Goal: Navigation & Orientation: Understand site structure

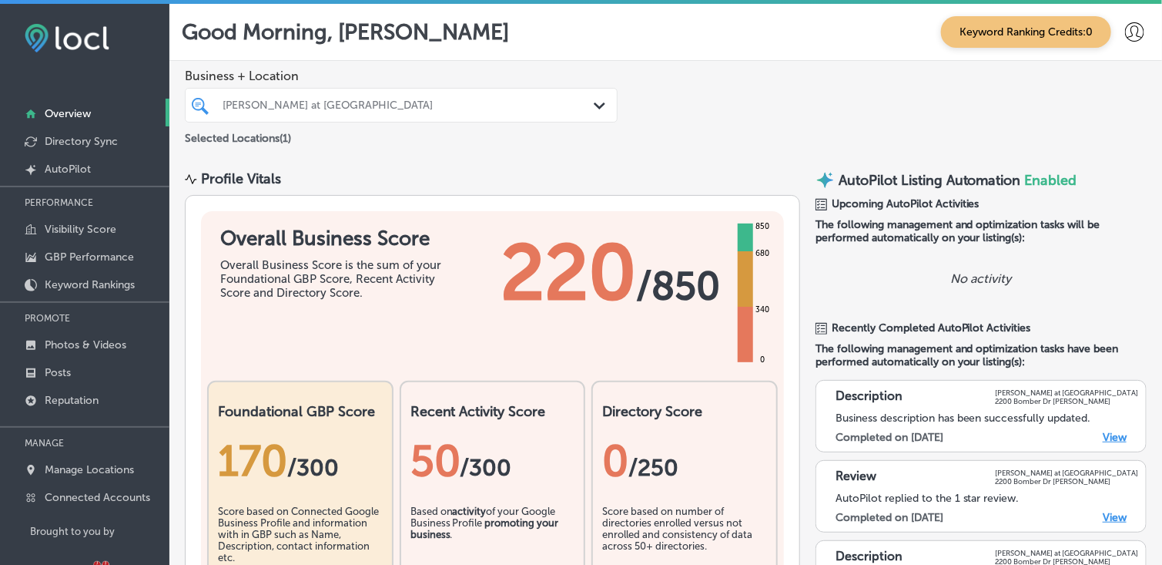
click at [107, 42] on img at bounding box center [67, 38] width 85 height 29
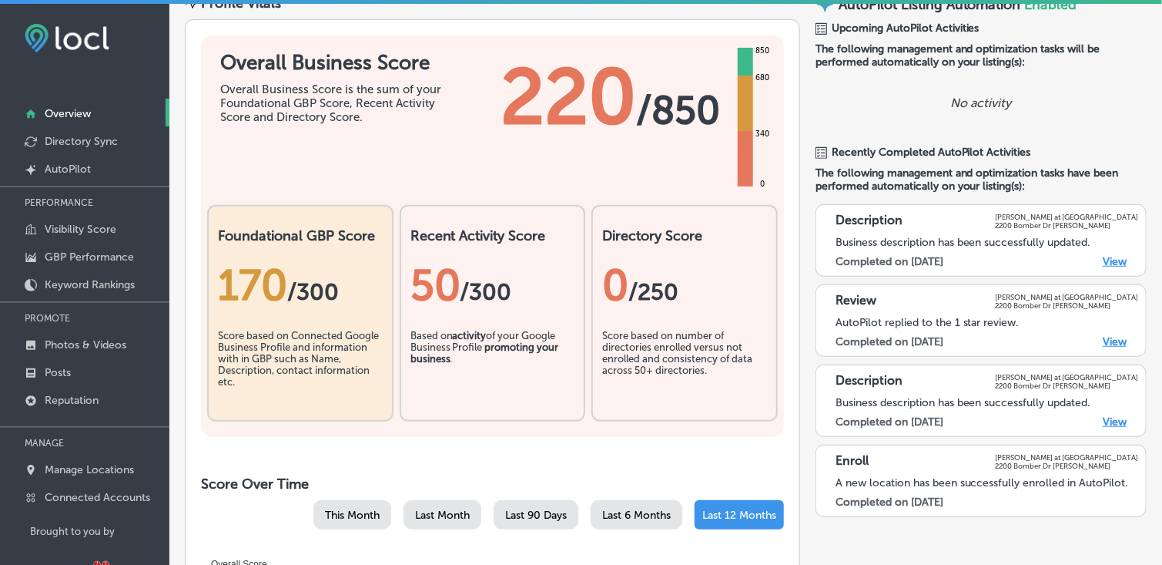
scroll to position [82, 0]
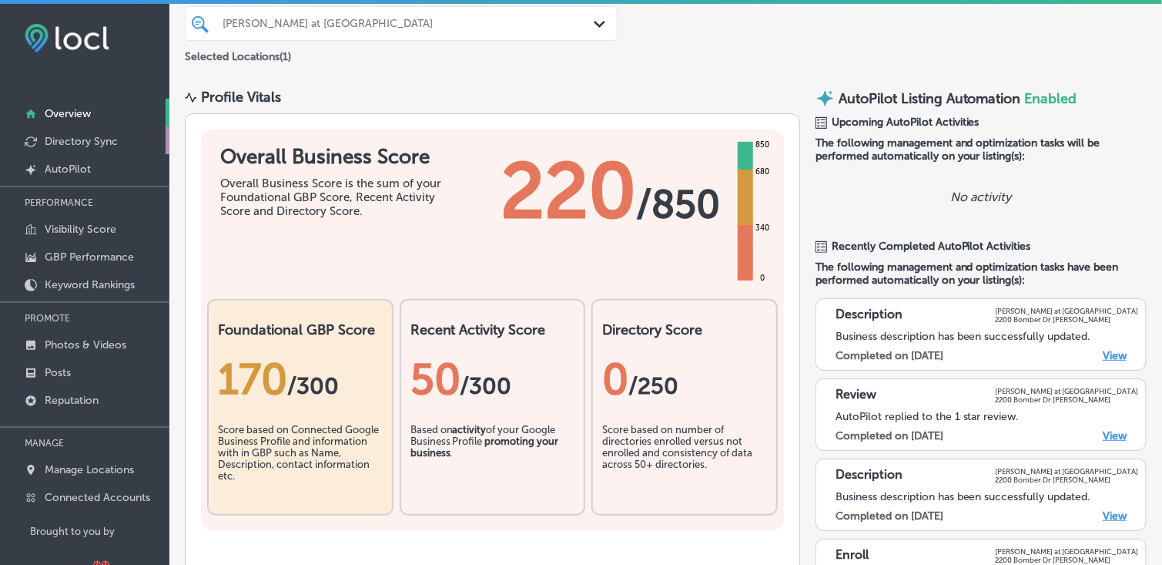
click at [93, 135] on p "Directory Sync" at bounding box center [81, 141] width 73 height 13
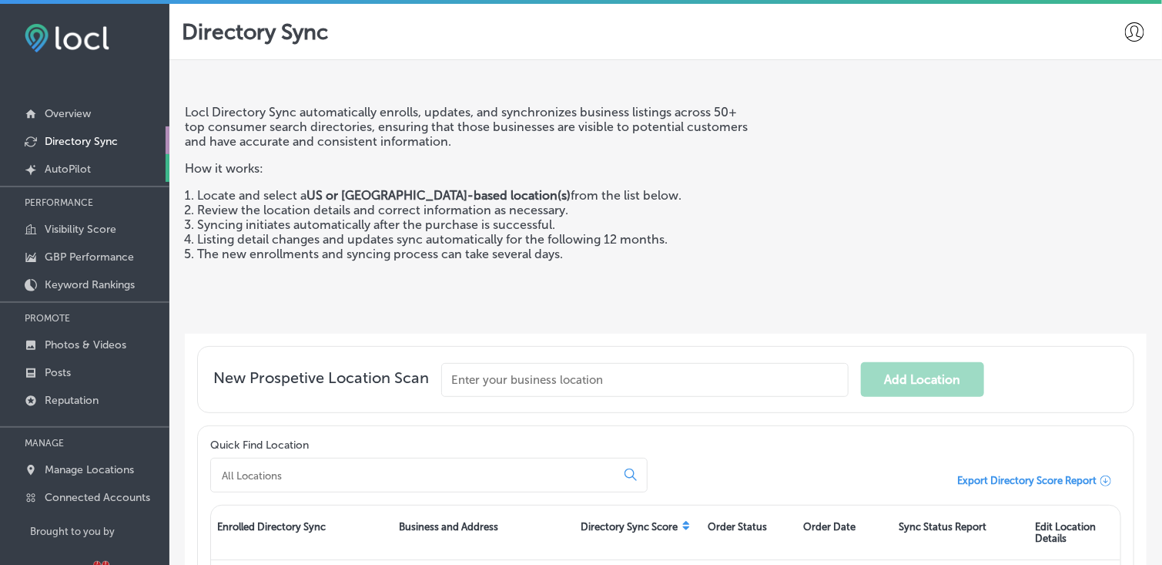
click at [92, 176] on link "Created by potrace 1.10, written by [PERSON_NAME] [DATE]-[DATE] AutoPilot" at bounding box center [84, 168] width 169 height 28
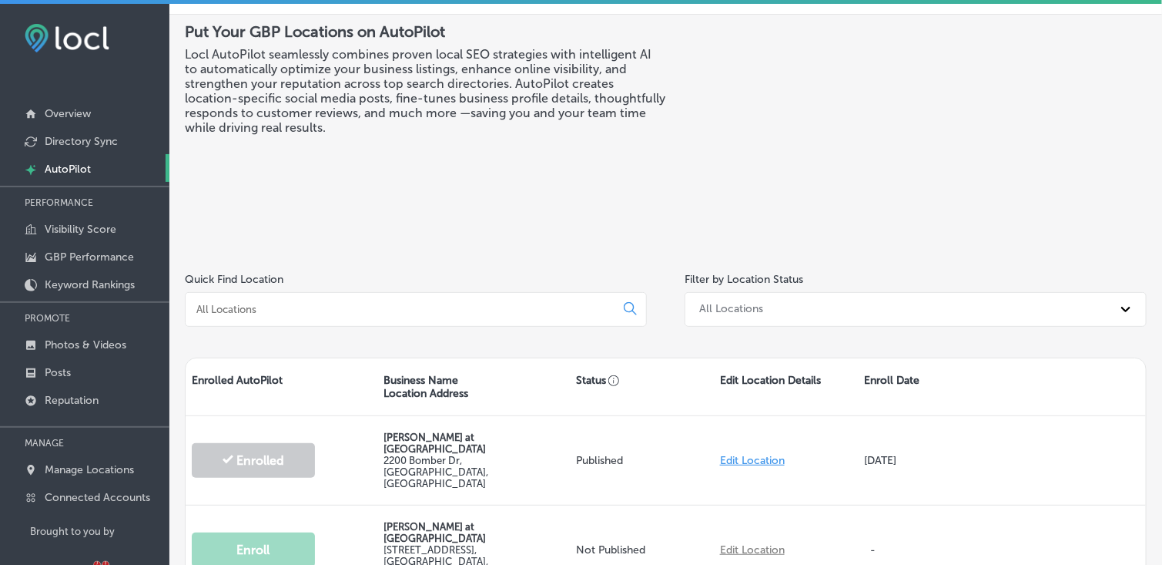
scroll to position [73, 0]
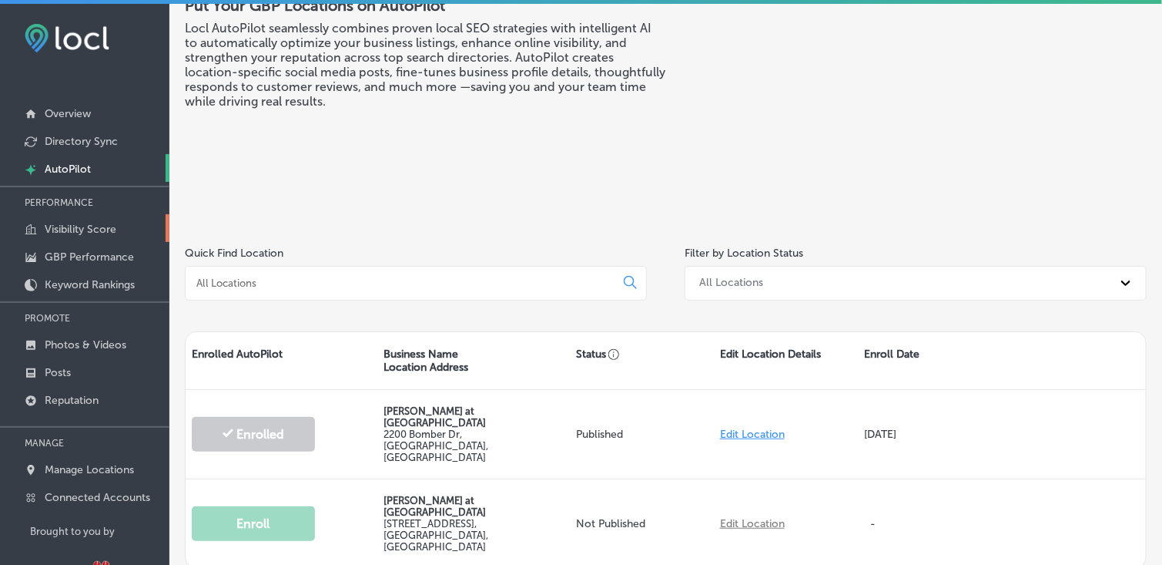
click at [82, 231] on p "Visibility Score" at bounding box center [81, 229] width 72 height 13
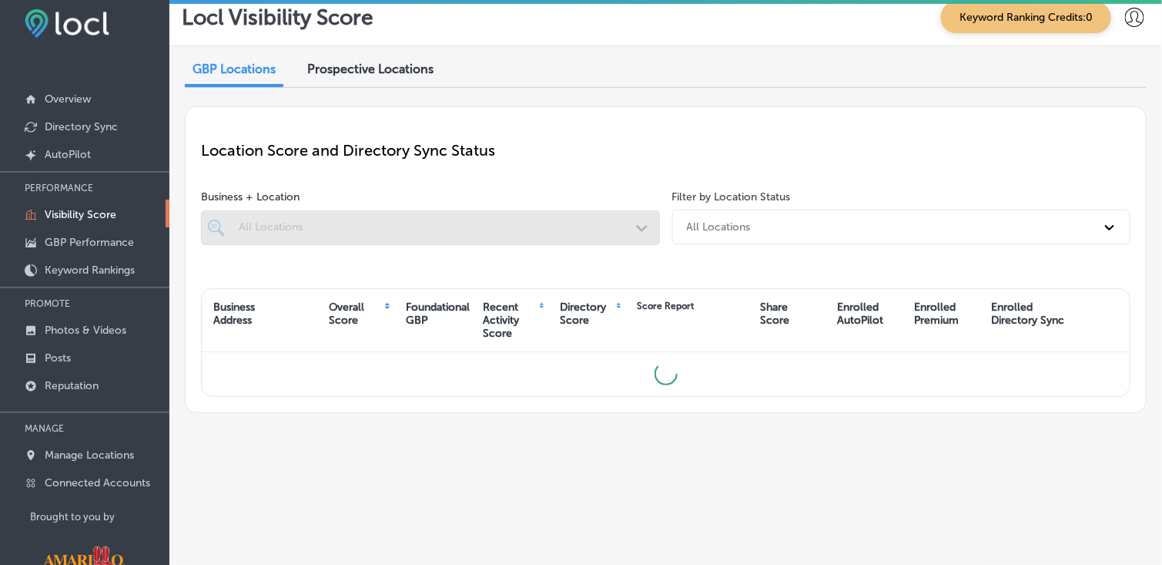
scroll to position [65, 0]
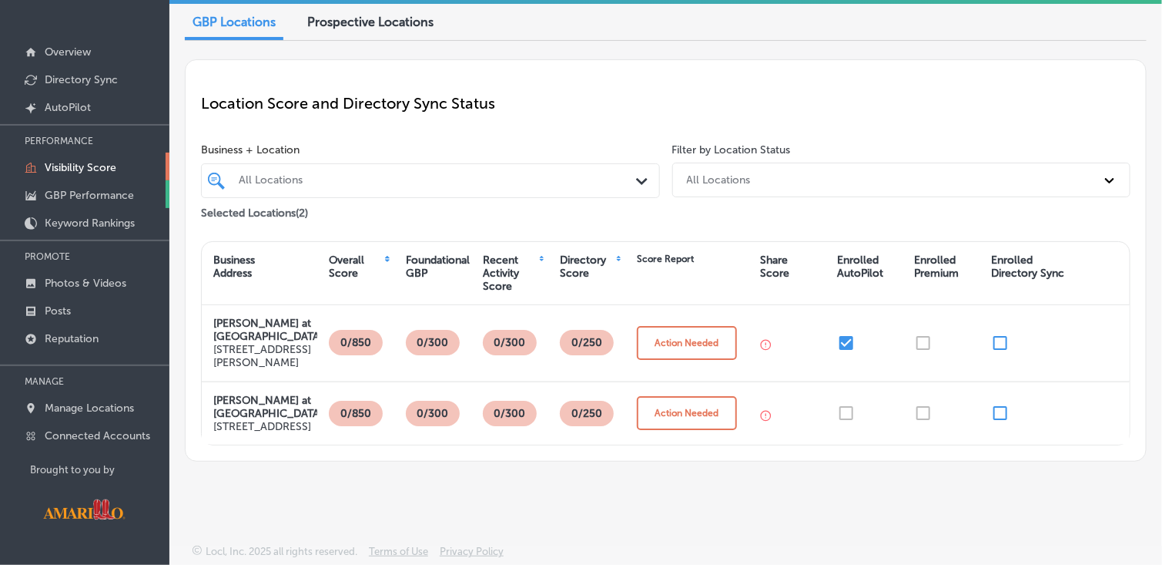
click at [65, 186] on link "GBP Performance" at bounding box center [84, 194] width 169 height 28
